Goal: Task Accomplishment & Management: Manage account settings

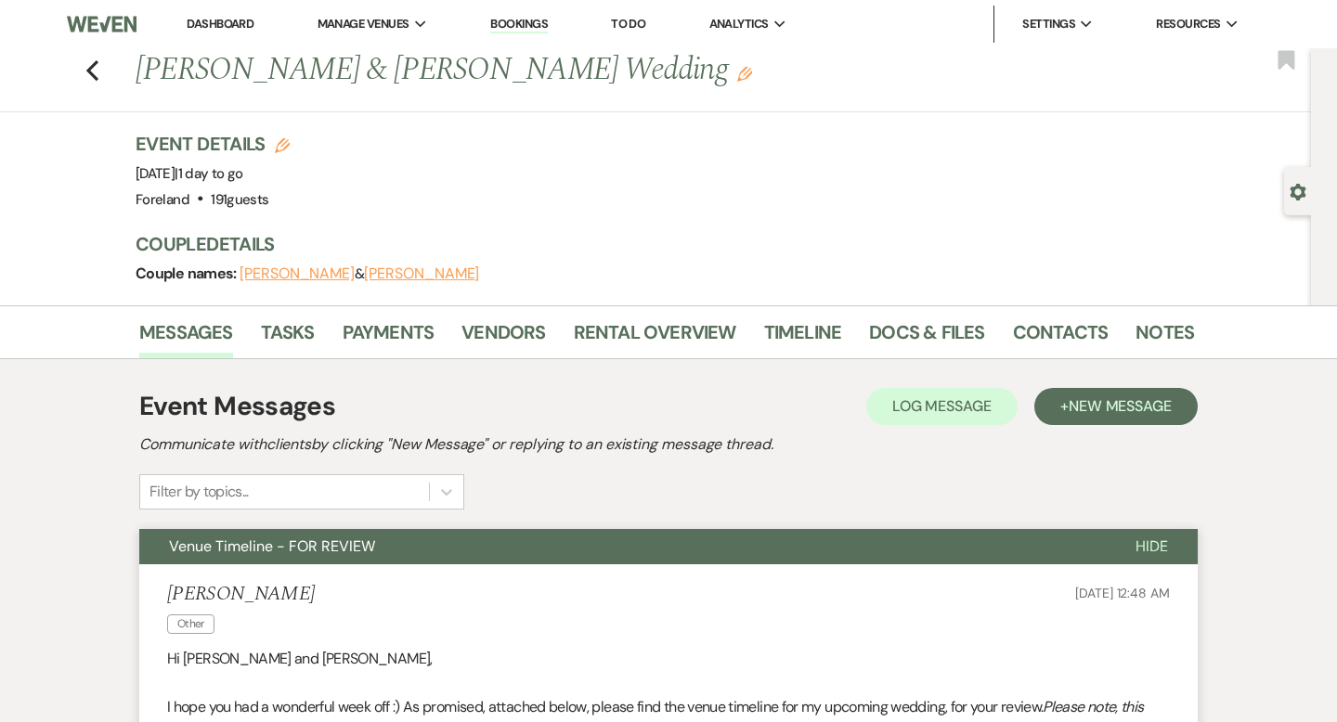
click at [215, 11] on li "Dashboard" at bounding box center [219, 24] width 85 height 37
click at [217, 17] on link "Dashboard" at bounding box center [220, 24] width 67 height 16
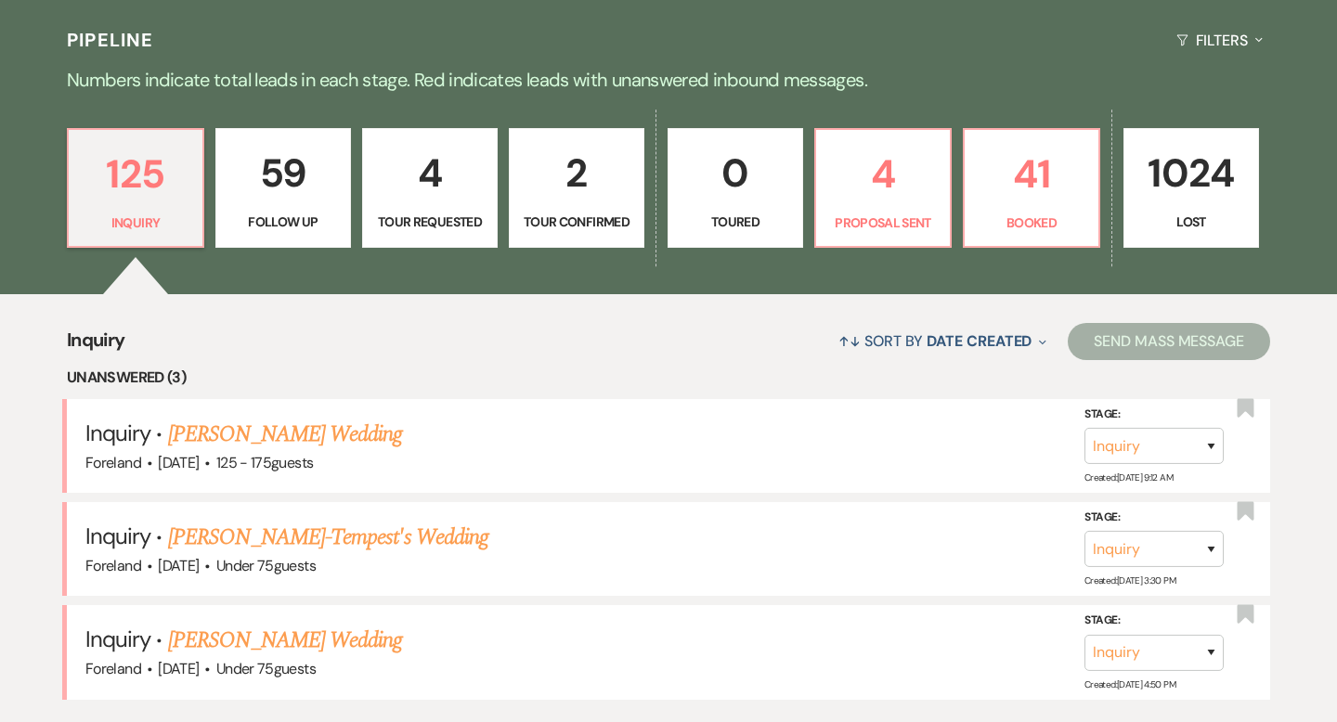
scroll to position [484, 0]
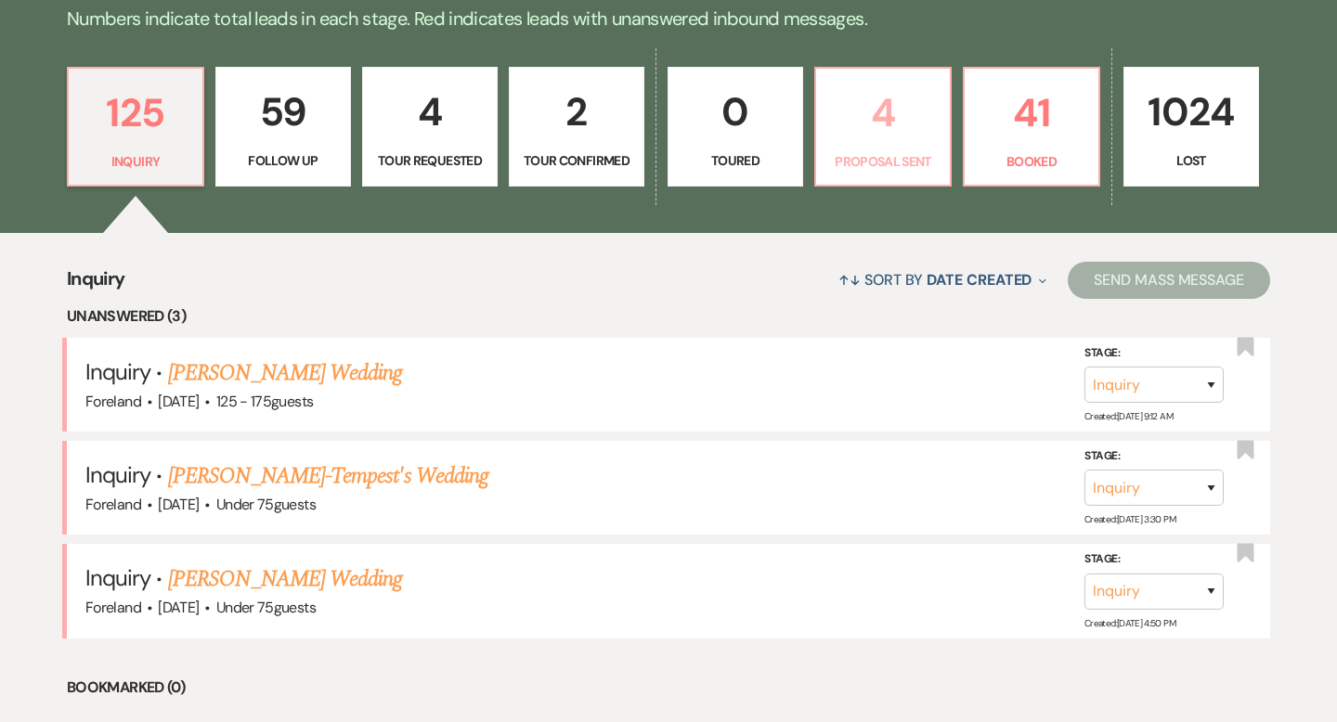
click at [888, 130] on p "4" at bounding box center [882, 113] width 111 height 62
select select "6"
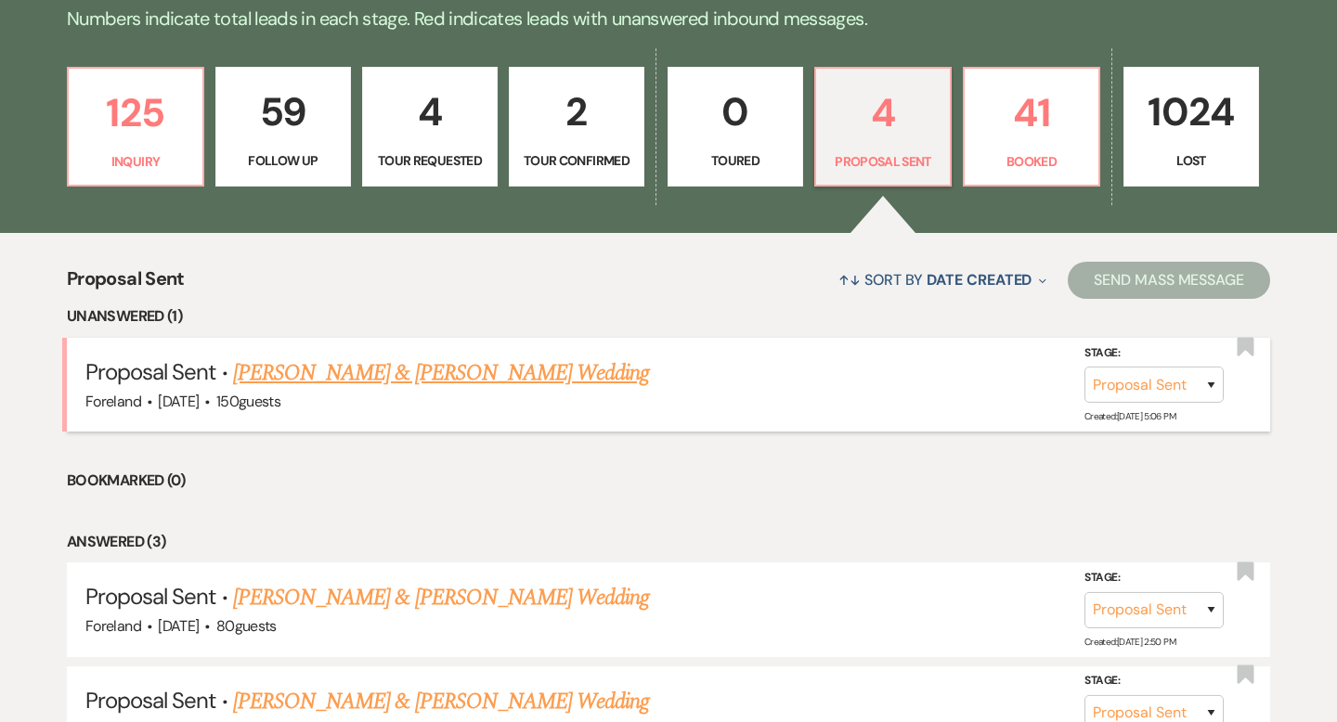
click at [509, 378] on link "[PERSON_NAME] & [PERSON_NAME] Wedding" at bounding box center [441, 373] width 416 height 33
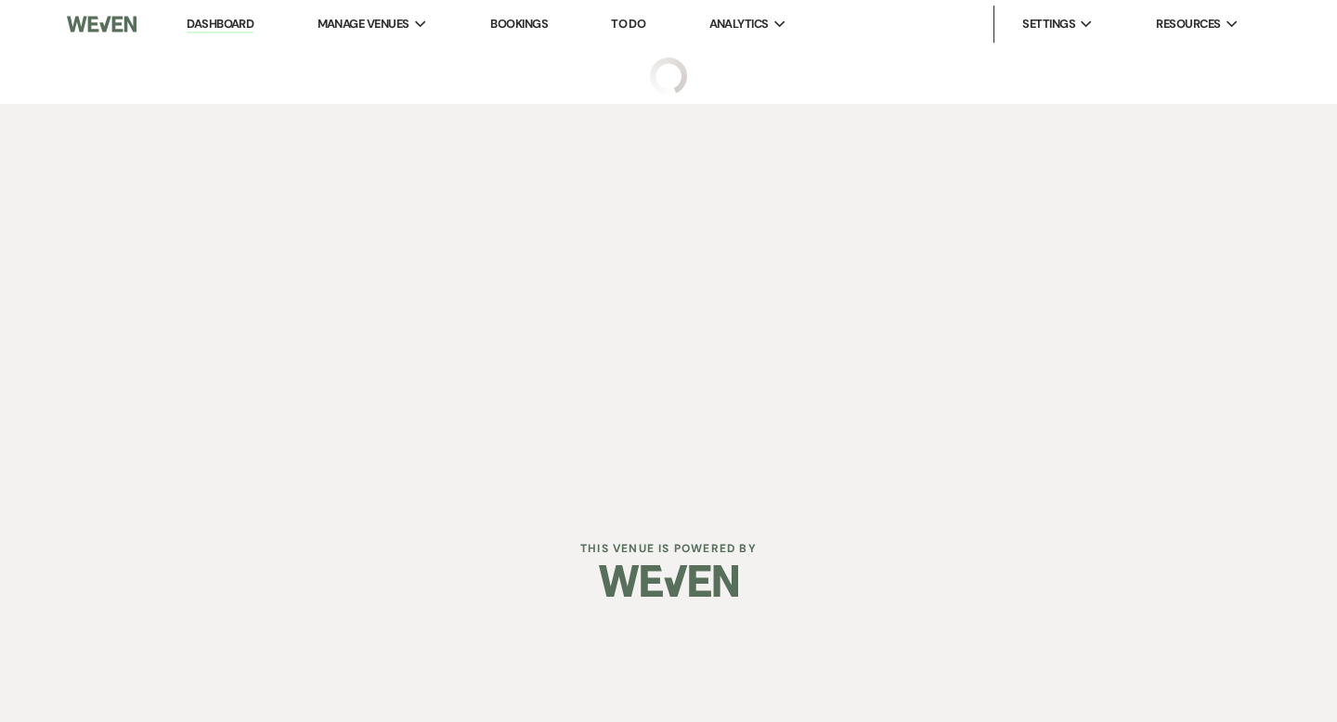
select select "6"
select select "5"
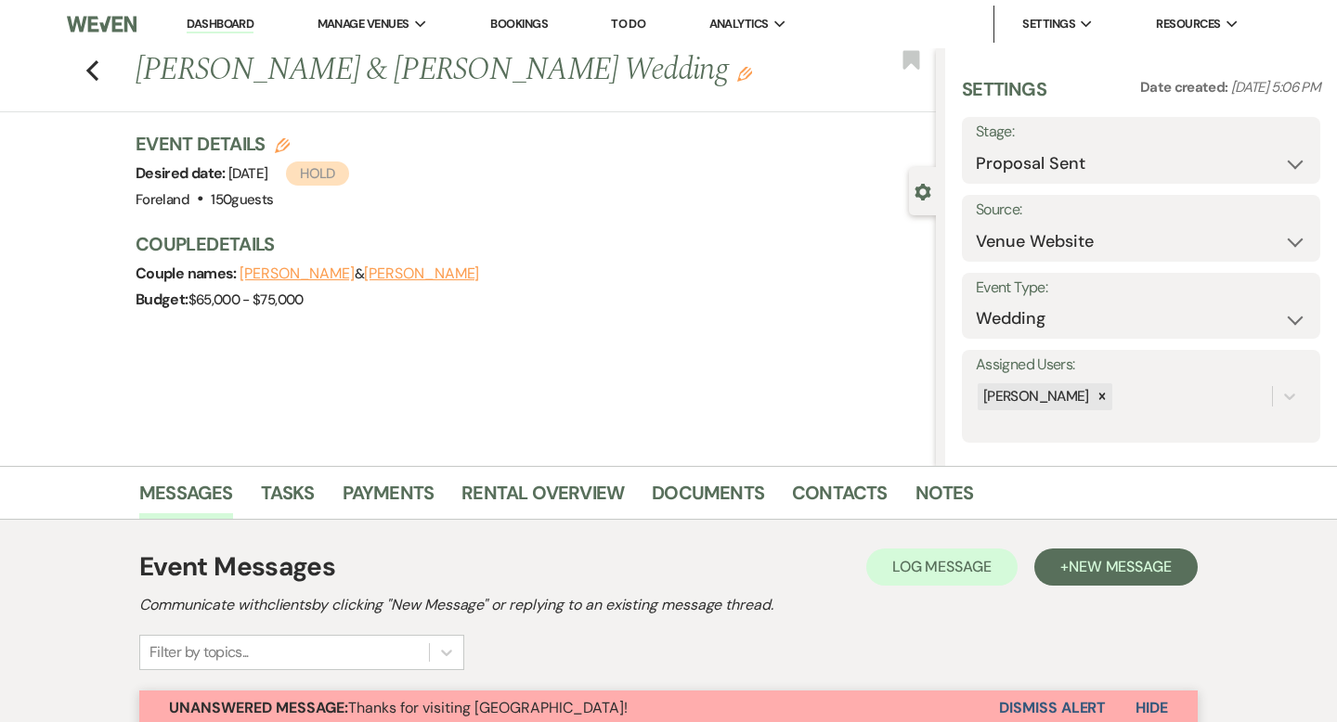
click at [230, 22] on link "Dashboard" at bounding box center [220, 25] width 67 height 18
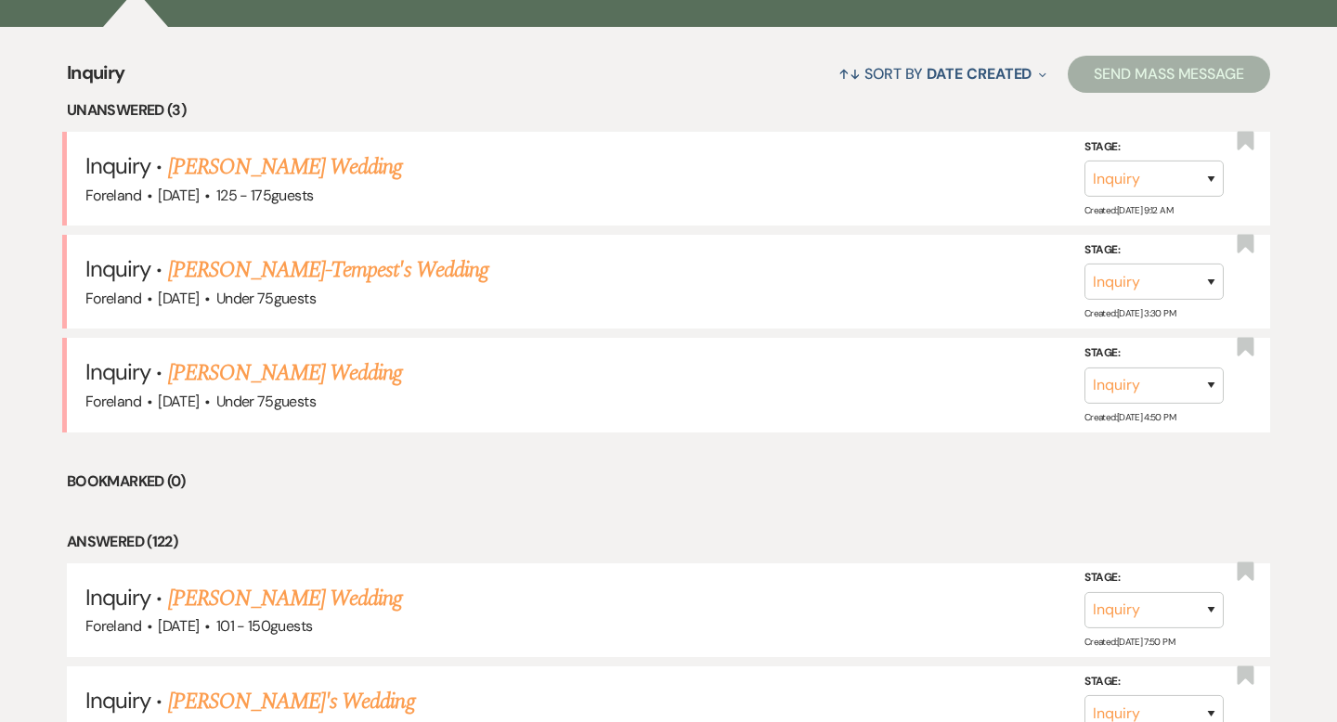
scroll to position [765, 0]
